Goal: Complete application form

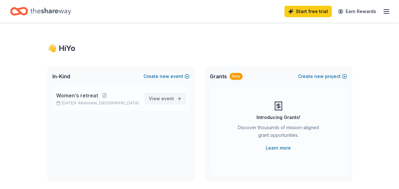
click at [161, 101] on span "View event" at bounding box center [161, 99] width 25 height 8
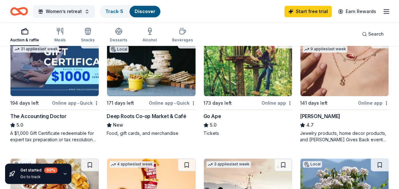
scroll to position [328, 0]
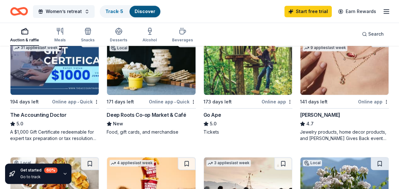
click at [344, 131] on div "Jewelry products, home decor products, and [PERSON_NAME] Gives Back event in-st…" at bounding box center [344, 135] width 89 height 13
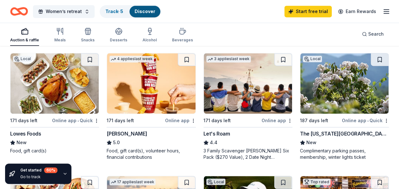
scroll to position [426, 0]
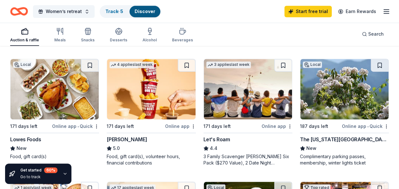
click at [156, 84] on img at bounding box center [151, 89] width 88 height 60
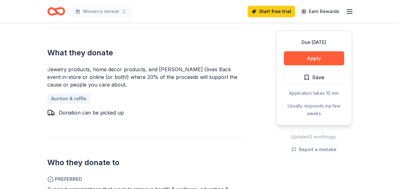
scroll to position [297, 0]
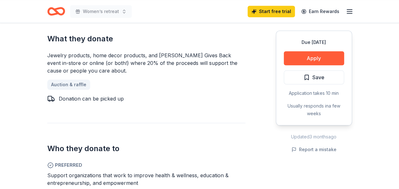
drag, startPoint x: 114, startPoint y: 62, endPoint x: 81, endPoint y: 60, distance: 32.5
click at [81, 60] on div "Jewelry products, home decor products, and Kendra Gives Back event in-store or …" at bounding box center [146, 62] width 198 height 23
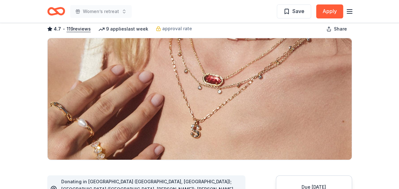
scroll to position [39, 0]
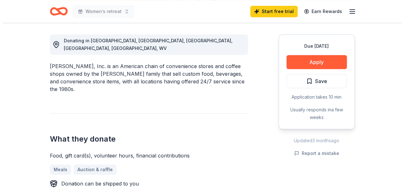
scroll to position [173, 0]
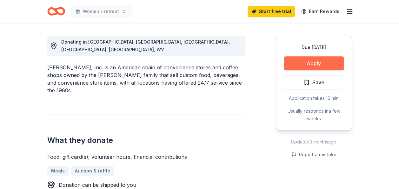
click at [332, 60] on button "Apply" at bounding box center [314, 63] width 60 height 14
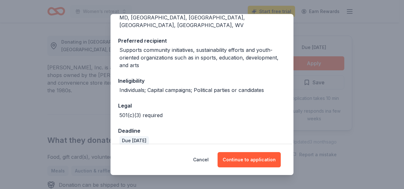
scroll to position [87, 0]
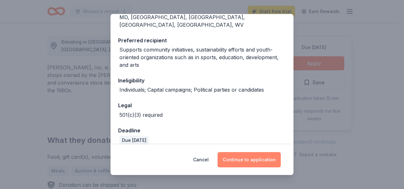
click at [247, 161] on button "Continue to application" at bounding box center [248, 159] width 63 height 15
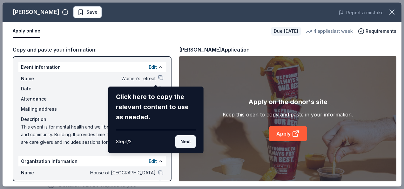
click at [183, 142] on button "Next" at bounding box center [185, 141] width 21 height 13
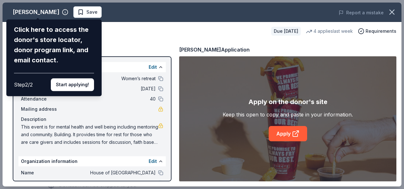
click at [283, 133] on div "[PERSON_NAME] Click here to access the donor's store locator, donor program lin…" at bounding box center [202, 94] width 399 height 183
click at [65, 78] on button "Start applying!" at bounding box center [72, 84] width 43 height 13
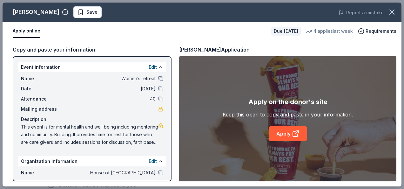
click at [280, 133] on div "[PERSON_NAME] Save Report a mistake Apply online Due [DATE] 4 applies last week…" at bounding box center [202, 94] width 399 height 183
click at [296, 134] on div "[PERSON_NAME] Save Report a mistake Apply online Due [DATE] 4 applies last week…" at bounding box center [202, 94] width 399 height 183
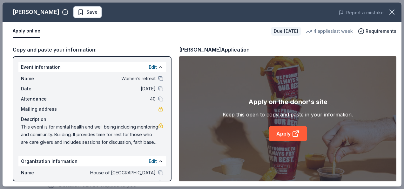
drag, startPoint x: 166, startPoint y: 95, endPoint x: 168, endPoint y: 116, distance: 21.0
click at [168, 116] on div "[PERSON_NAME] Save Report a mistake Apply online Due [DATE] 4 applies last week…" at bounding box center [202, 94] width 399 height 183
drag, startPoint x: 166, startPoint y: 107, endPoint x: 169, endPoint y: 126, distance: 19.8
click at [169, 126] on div "[PERSON_NAME] Save Report a mistake Apply online Due [DATE] 4 applies last week…" at bounding box center [202, 94] width 399 height 183
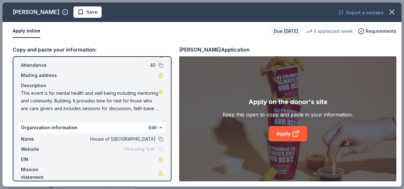
scroll to position [42, 0]
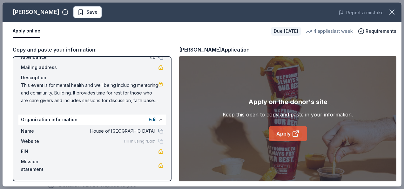
click at [292, 133] on icon at bounding box center [296, 133] width 8 height 8
